Goal: Task Accomplishment & Management: Manage account settings

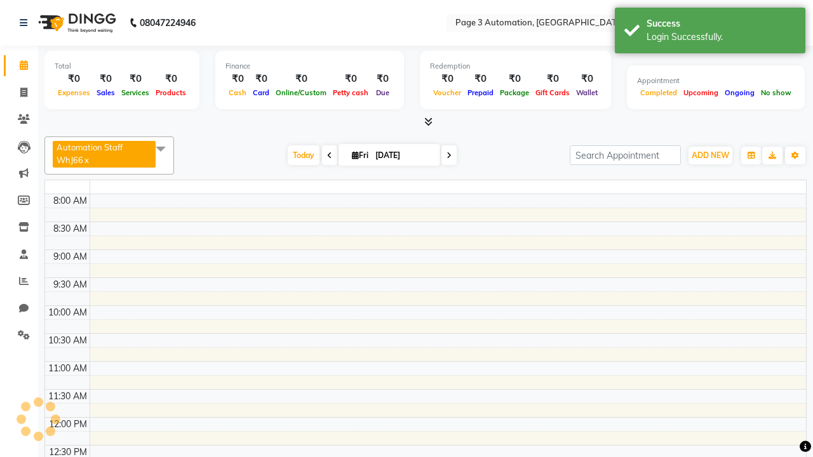
select select "en"
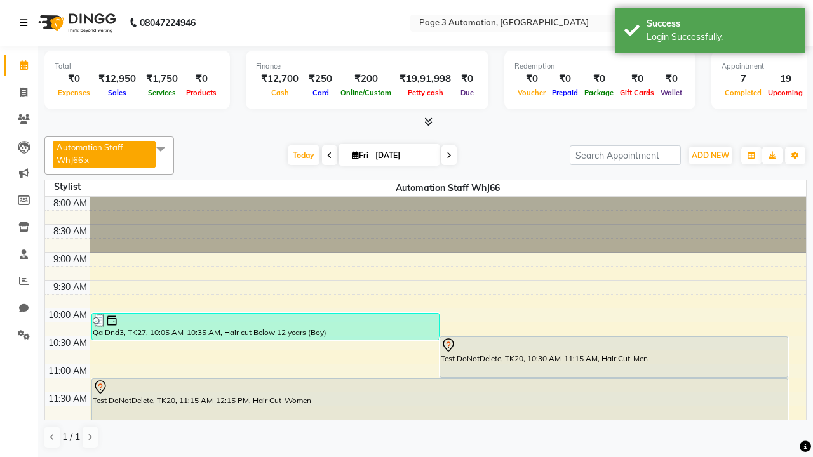
click at [26, 23] on icon at bounding box center [24, 22] width 8 height 9
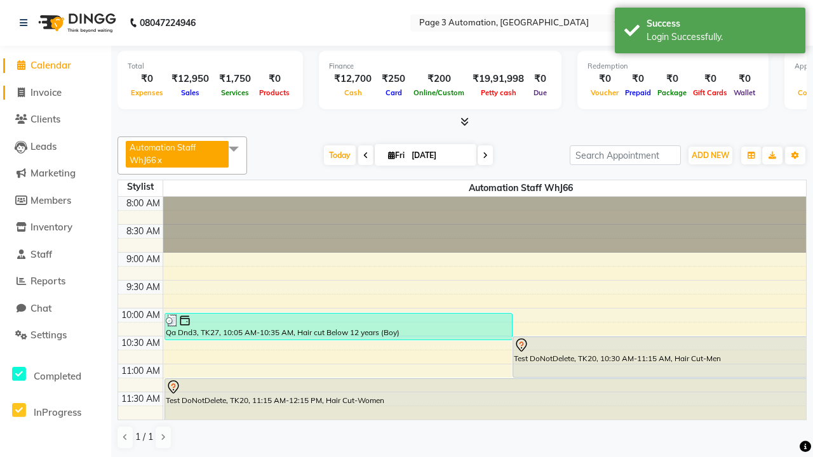
click at [55, 92] on span "Invoice" at bounding box center [45, 92] width 31 height 12
select select "service"
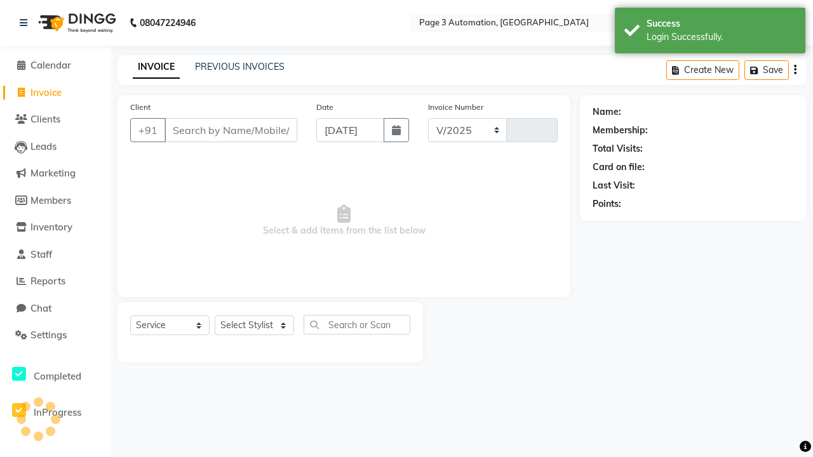
select select "2774"
type input "10122"
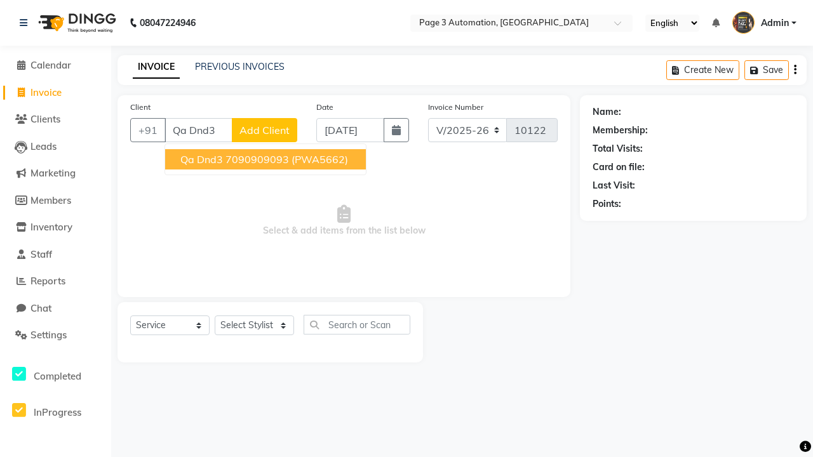
click at [267, 159] on ngb-highlight "7090909093" at bounding box center [258, 159] width 64 height 13
type input "7090909093"
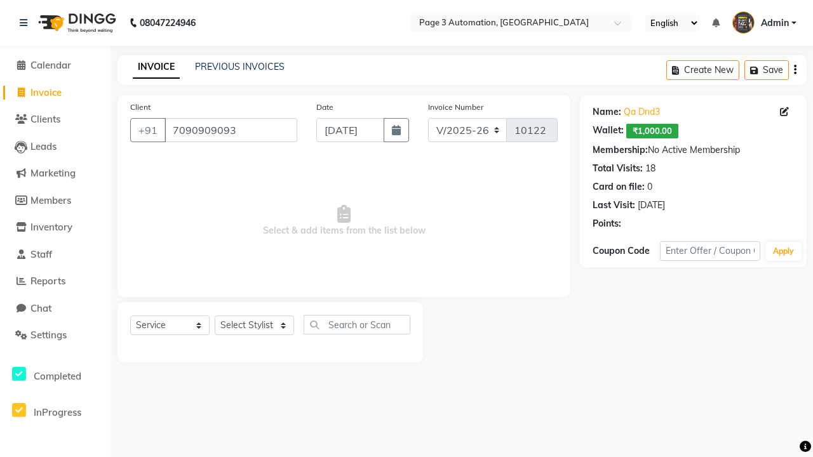
select select "93067"
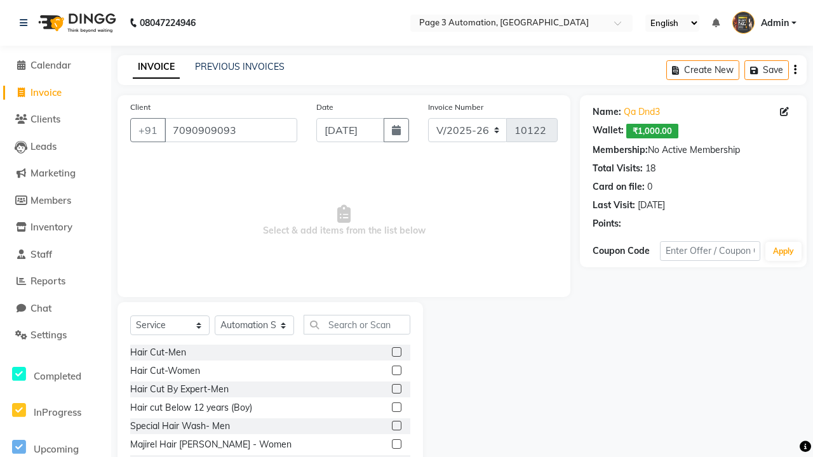
click at [396, 408] on label at bounding box center [397, 408] width 10 height 10
click at [396, 408] on input "checkbox" at bounding box center [396, 408] width 8 height 8
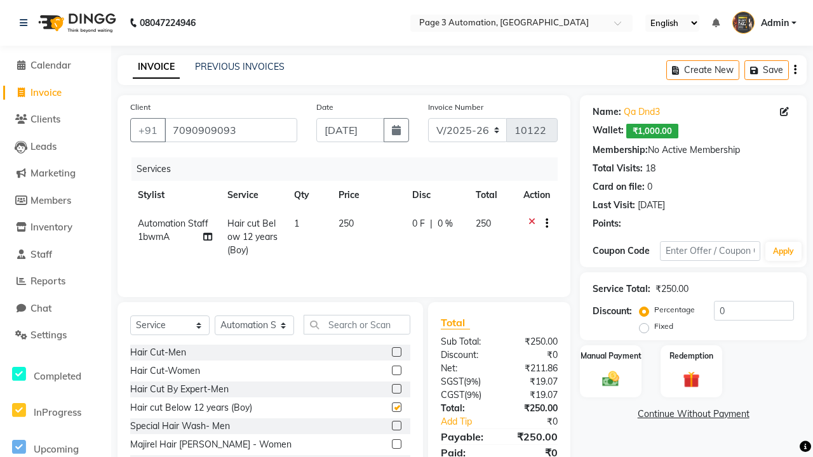
click at [693, 414] on link "Continue Without Payment" at bounding box center [694, 414] width 222 height 13
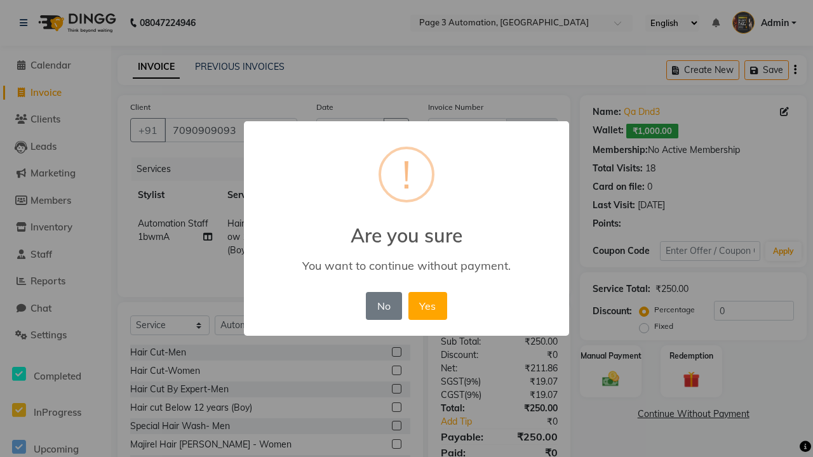
checkbox input "false"
click at [428, 306] on button "Yes" at bounding box center [428, 306] width 39 height 28
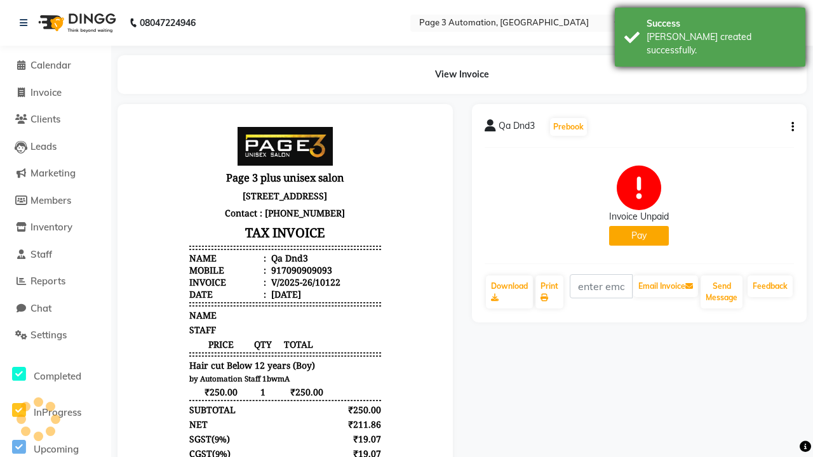
click at [710, 32] on div "[PERSON_NAME] created successfully." at bounding box center [721, 43] width 149 height 27
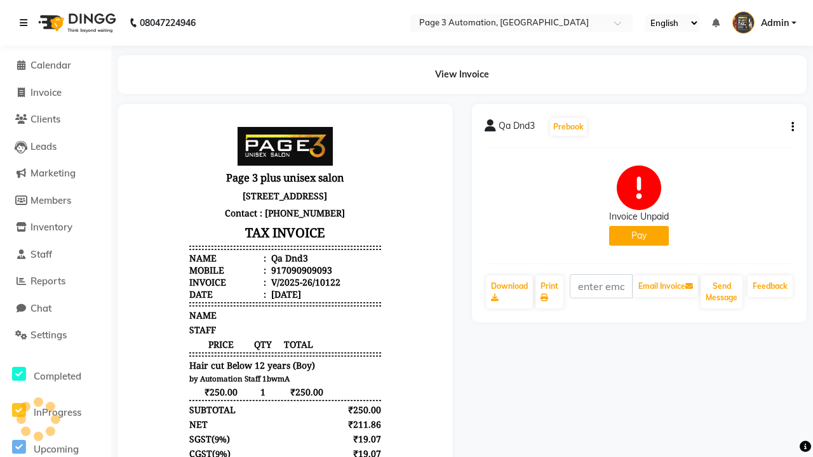
click at [26, 23] on icon at bounding box center [24, 22] width 8 height 9
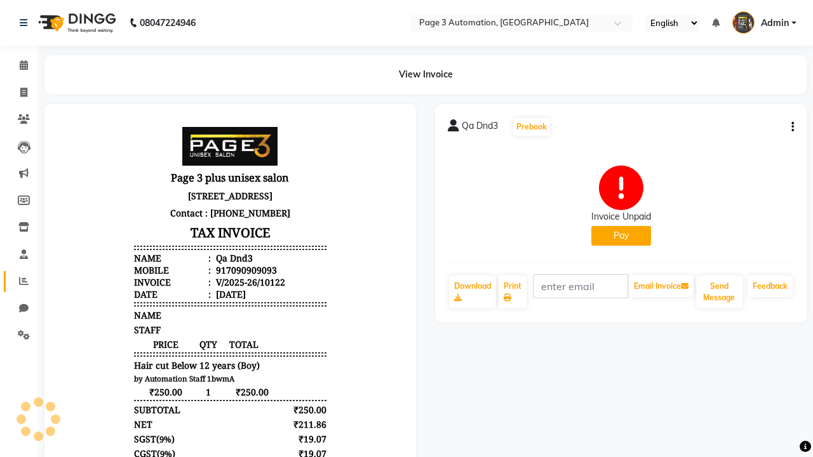
click at [19, 281] on icon at bounding box center [24, 281] width 10 height 10
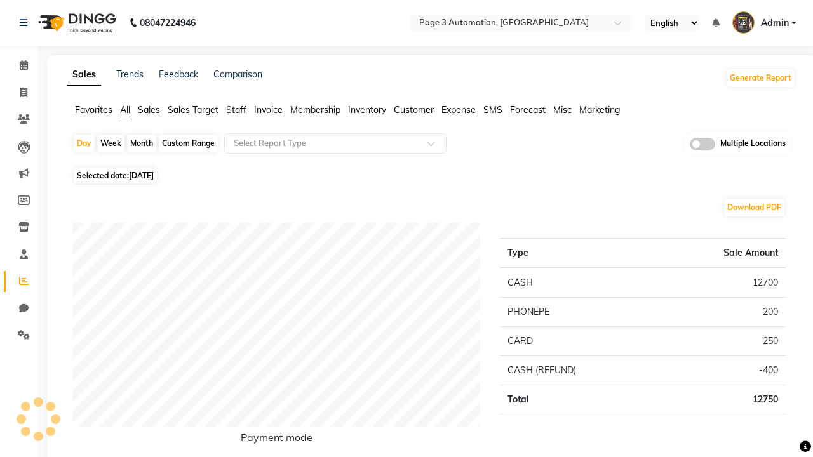
type input "Invoice unpaid"
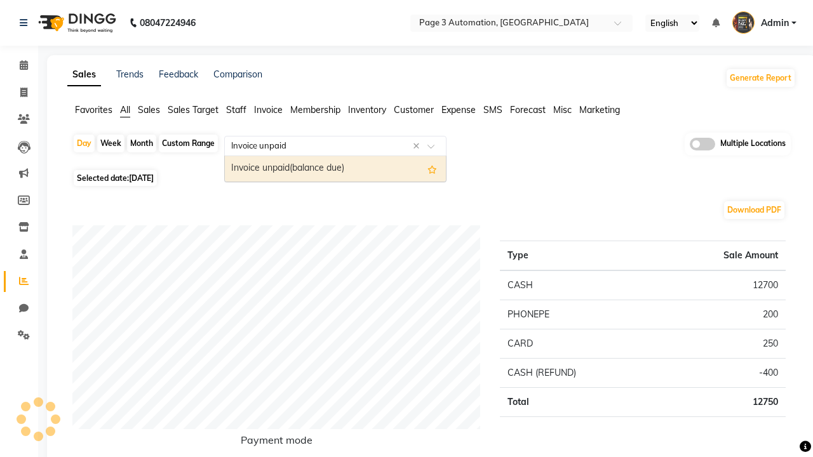
click at [335, 169] on div "Invoice unpaid(balance due)" at bounding box center [335, 168] width 221 height 25
select select "full_report"
select select "csv"
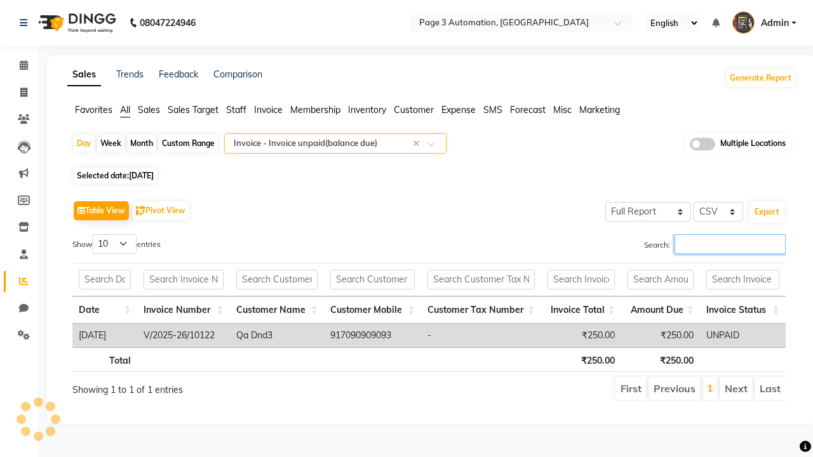
type input "V/2025-26/10122"
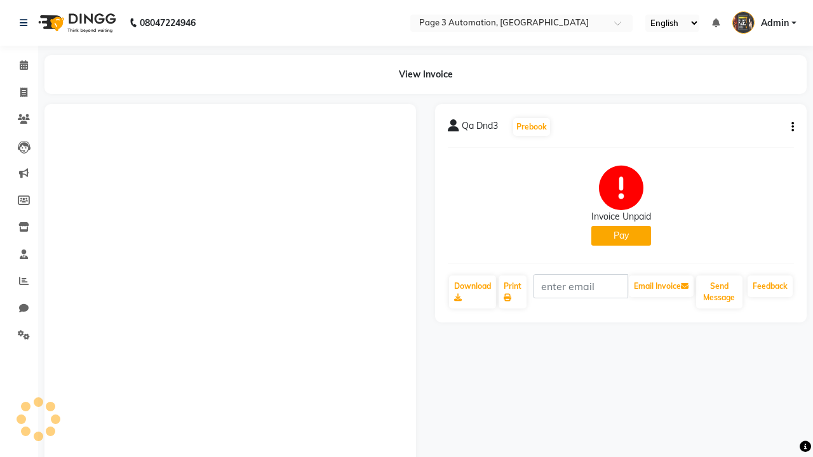
click at [621, 236] on button "Pay" at bounding box center [621, 236] width 60 height 20
select select "1"
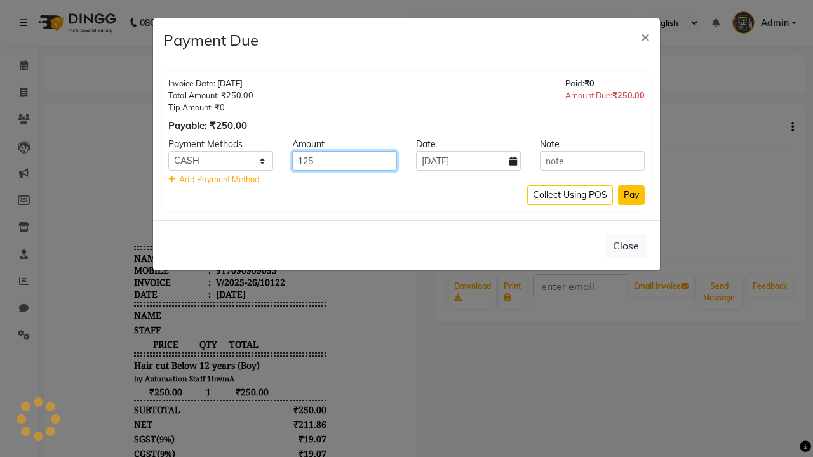
type input "125"
click at [632, 195] on button "Pay" at bounding box center [631, 196] width 27 height 20
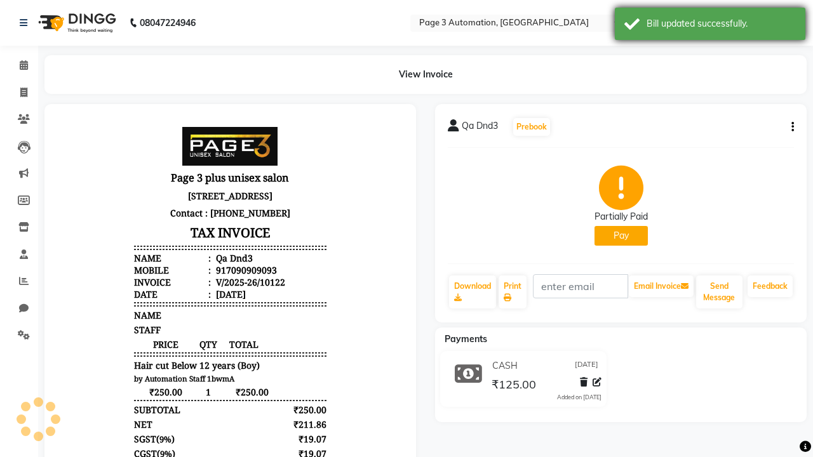
click at [710, 25] on div "Bill updated successfully." at bounding box center [721, 23] width 149 height 13
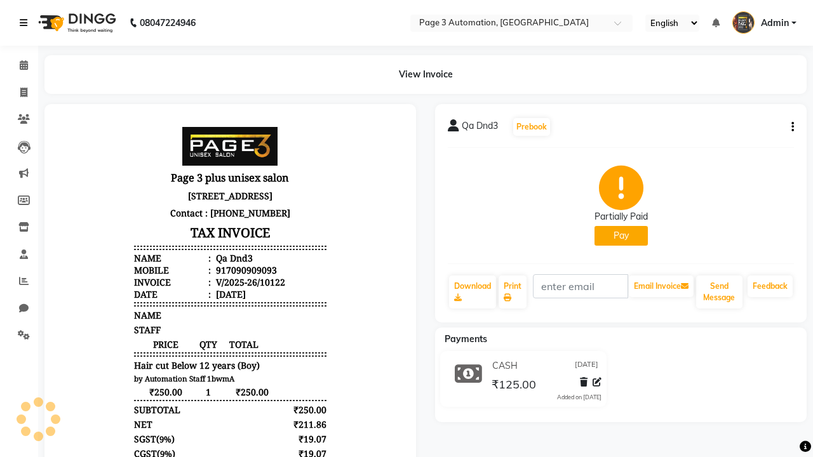
click at [26, 23] on icon at bounding box center [24, 22] width 8 height 9
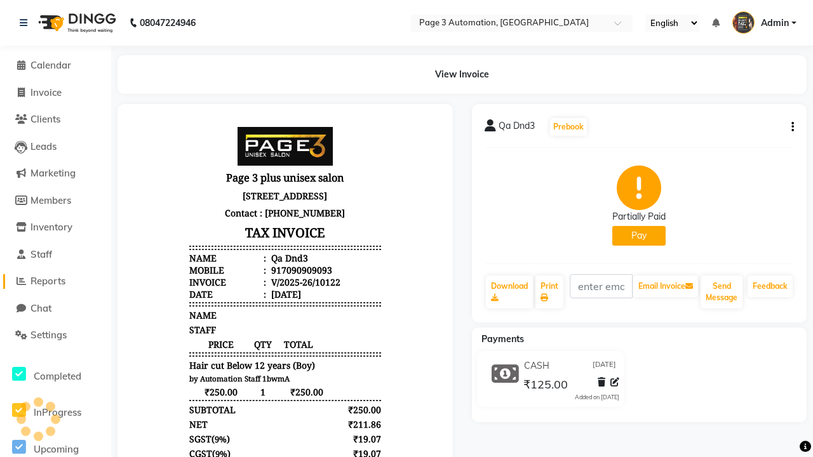
click at [55, 281] on span "Reports" at bounding box center [47, 281] width 35 height 12
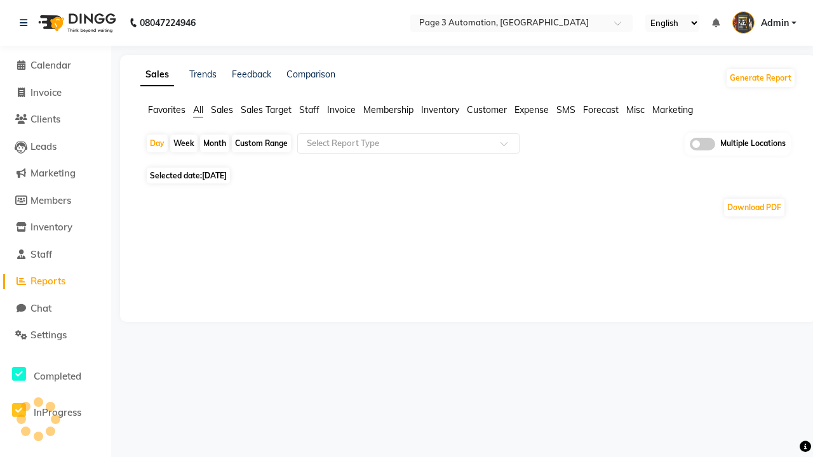
type input "Invoice unpaid"
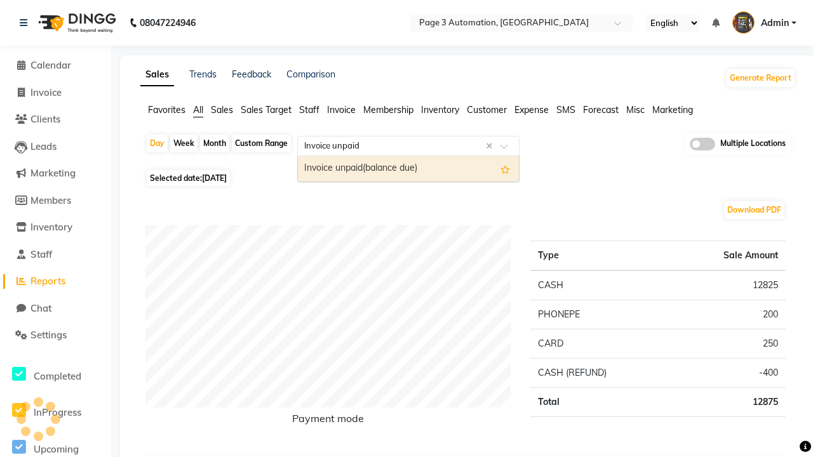
click at [409, 169] on div "Invoice unpaid(balance due)" at bounding box center [408, 168] width 221 height 25
select select "full_report"
select select "csv"
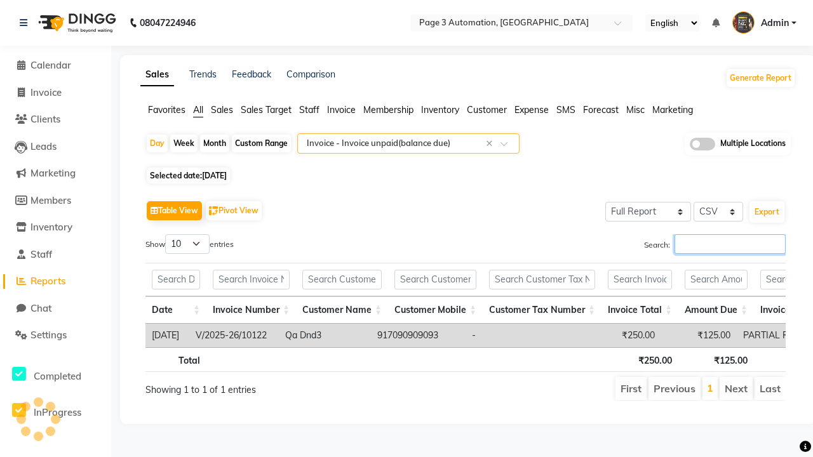
type input "V/2025-26/10122"
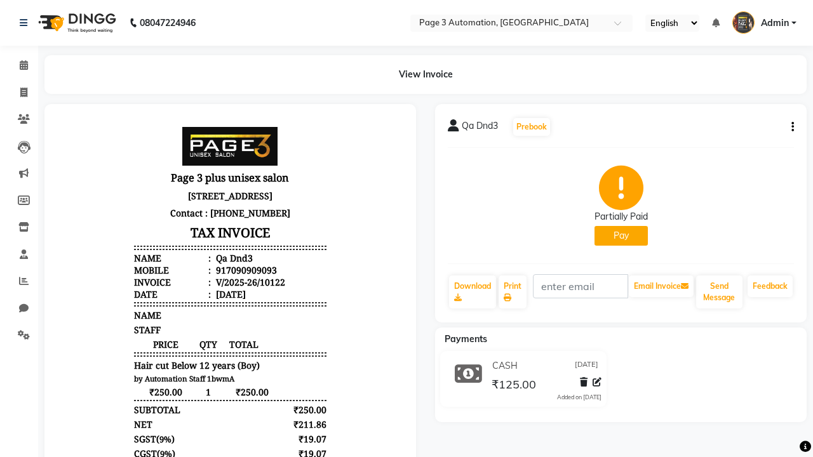
click at [621, 236] on button "Pay" at bounding box center [621, 236] width 53 height 20
select select "1"
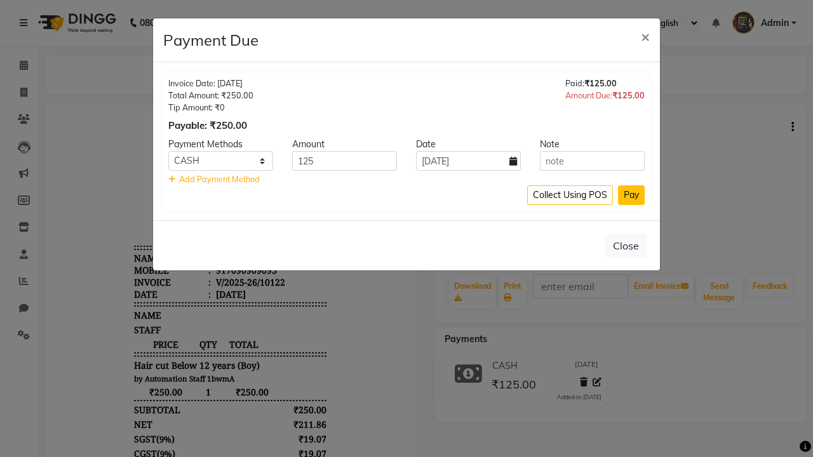
click at [632, 195] on button "Pay" at bounding box center [631, 196] width 27 height 20
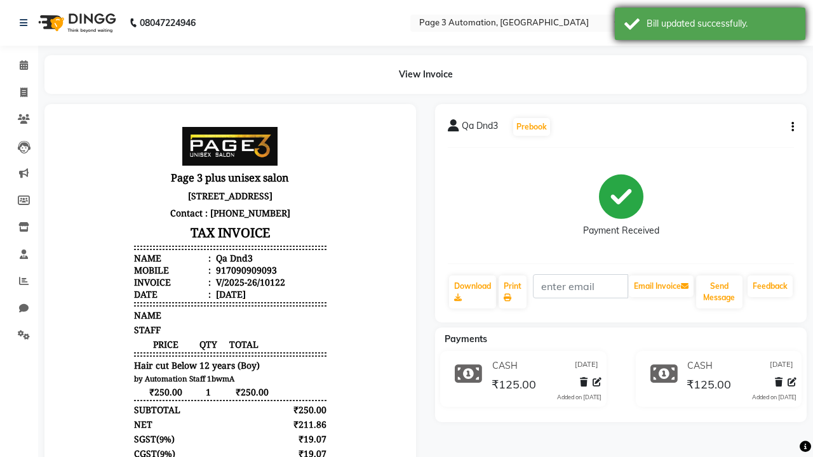
click at [710, 25] on div "Bill updated successfully." at bounding box center [721, 23] width 149 height 13
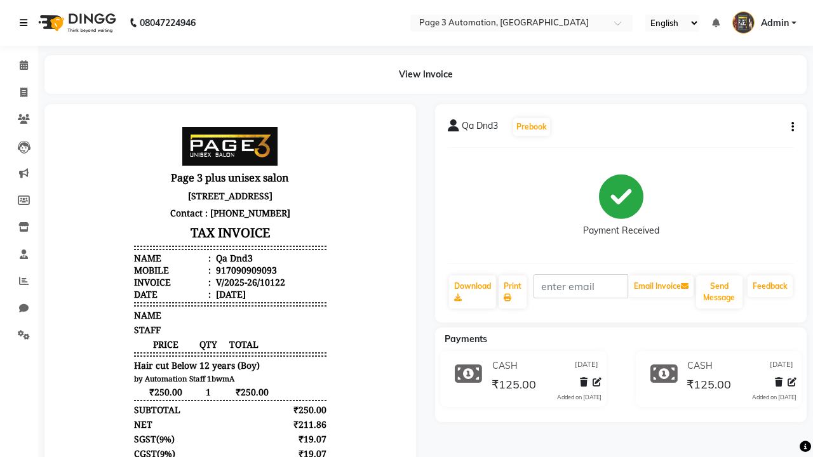
click at [26, 23] on icon at bounding box center [24, 22] width 8 height 9
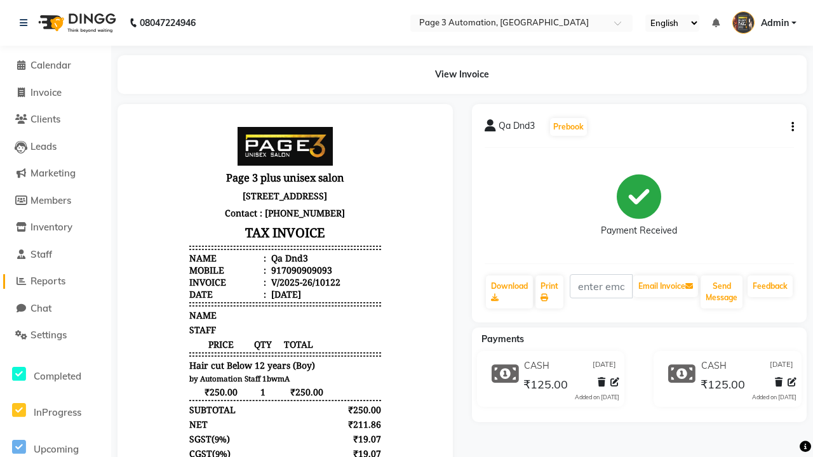
click at [55, 281] on span "Reports" at bounding box center [47, 281] width 35 height 12
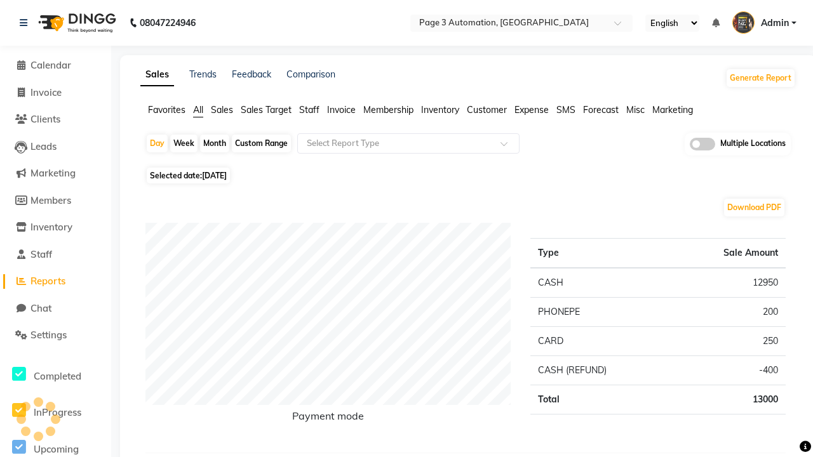
type input "Invoice"
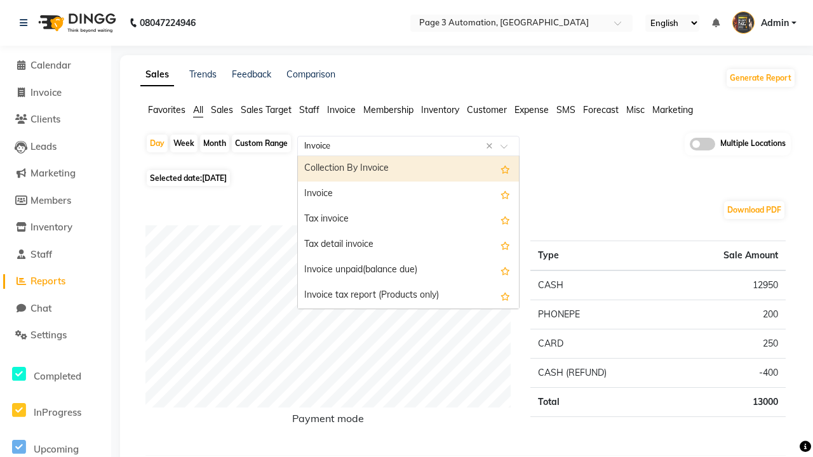
click at [409, 194] on div "Invoice" at bounding box center [408, 194] width 221 height 25
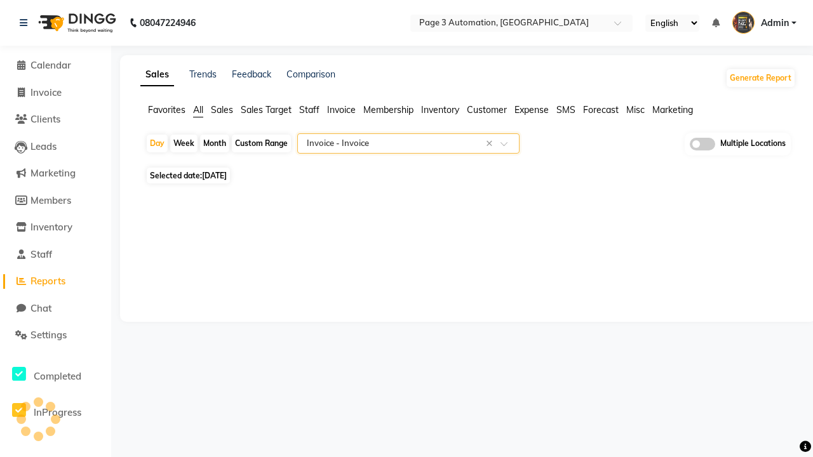
select select "full_report"
select select "csv"
